Goal: Information Seeking & Learning: Learn about a topic

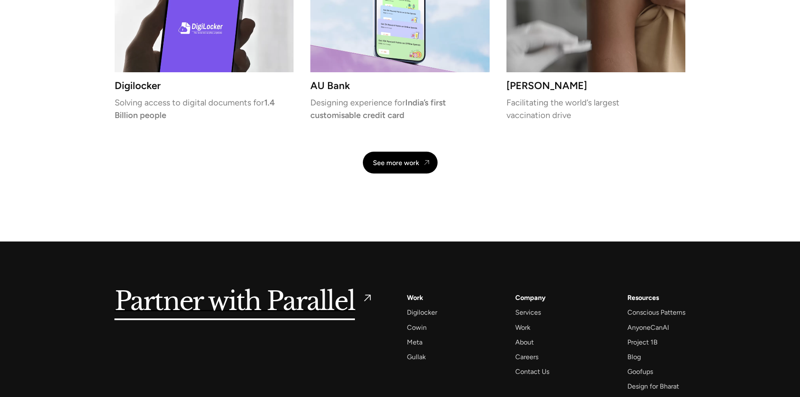
scroll to position [2013, 0]
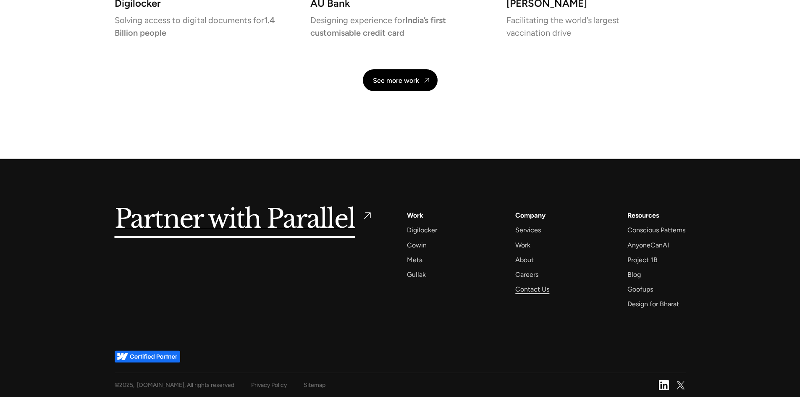
click at [533, 288] on div "Contact Us" at bounding box center [532, 288] width 34 height 11
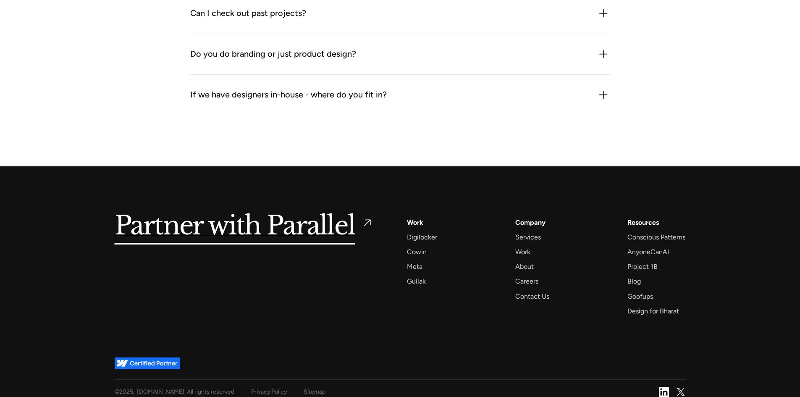
scroll to position [1271, 0]
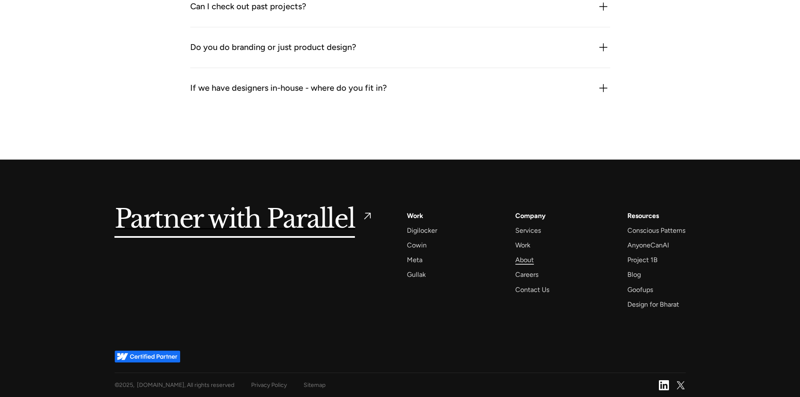
click at [525, 261] on div "About" at bounding box center [524, 259] width 18 height 11
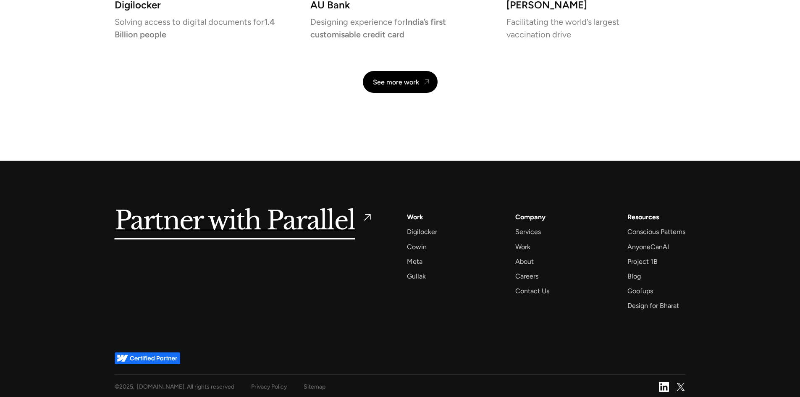
scroll to position [2013, 0]
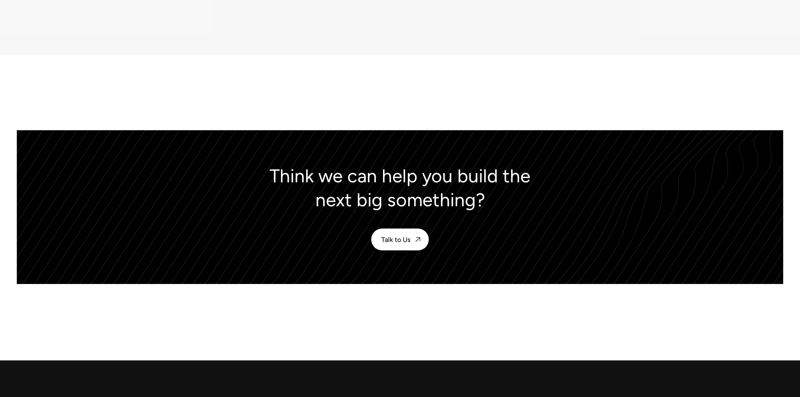
scroll to position [3685, 0]
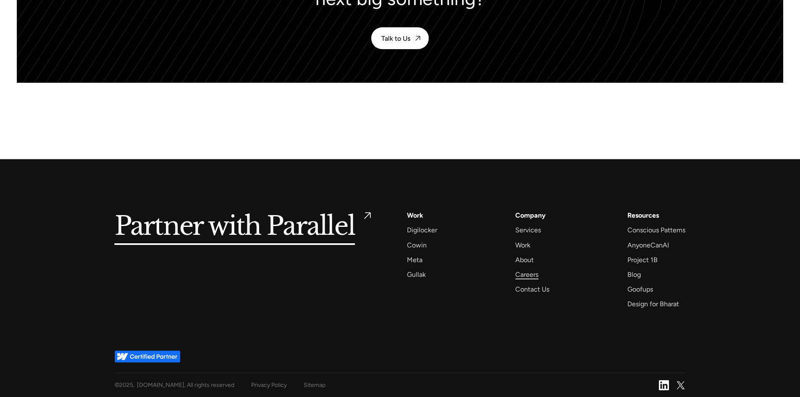
click at [526, 275] on div "Careers" at bounding box center [526, 274] width 23 height 11
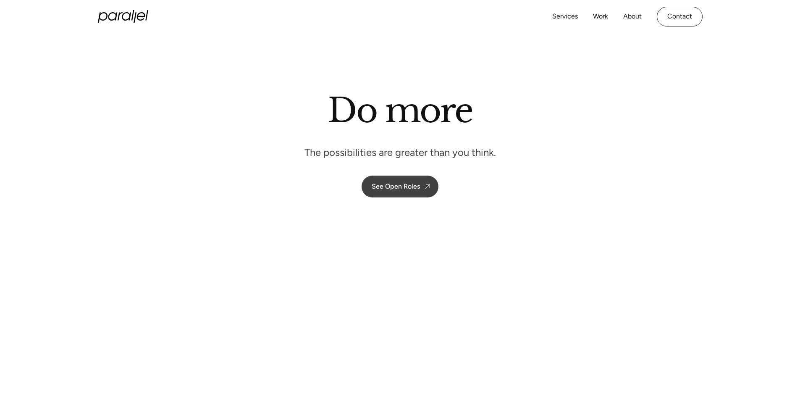
click at [398, 194] on link "See Open Roles" at bounding box center [399, 186] width 77 height 22
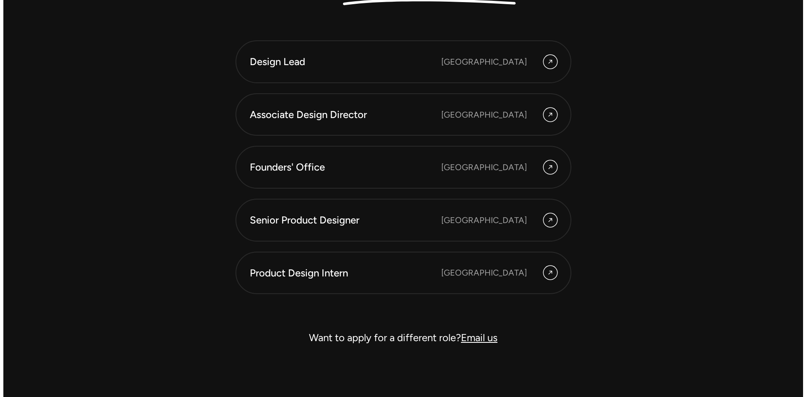
scroll to position [2477, 0]
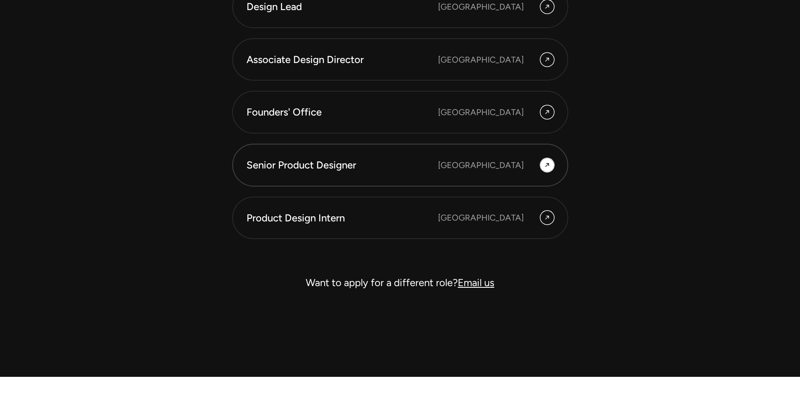
click at [343, 173] on link "Senior Product Designer [GEOGRAPHIC_DATA]" at bounding box center [400, 165] width 336 height 43
